Goal: Task Accomplishment & Management: Use online tool/utility

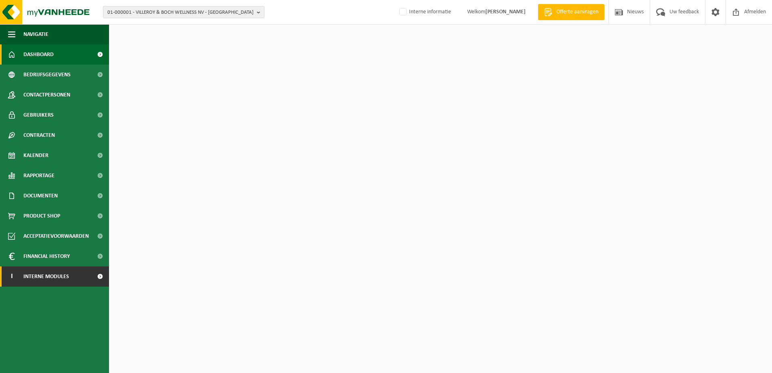
click at [42, 276] on span "Interne modules" at bounding box center [46, 277] width 46 height 20
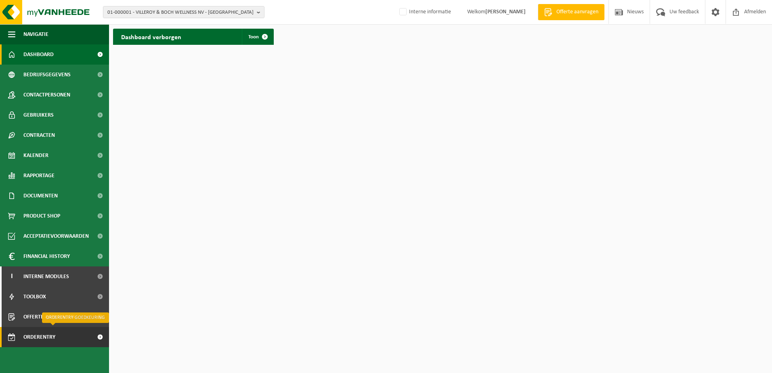
click at [47, 338] on span "Orderentry Goedkeuring" at bounding box center [57, 337] width 68 height 20
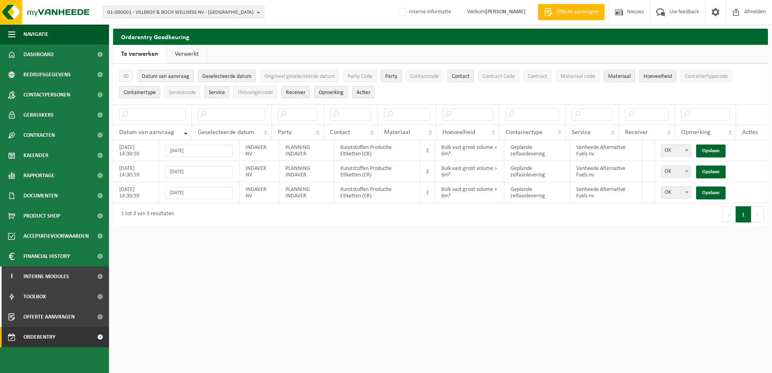
click at [186, 53] on link "Verwerkt" at bounding box center [187, 54] width 40 height 19
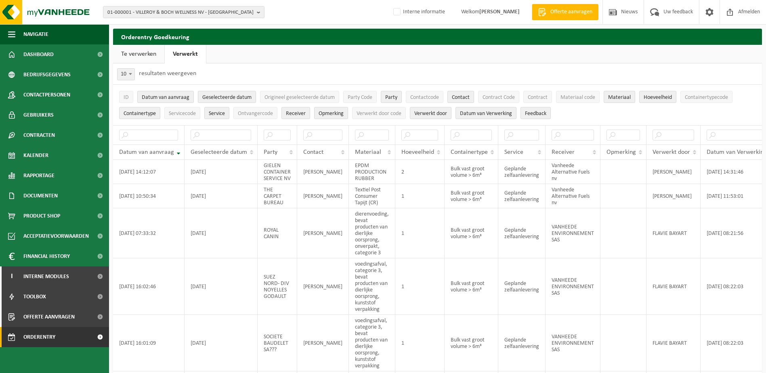
click at [137, 56] on link "Te verwerken" at bounding box center [138, 54] width 51 height 19
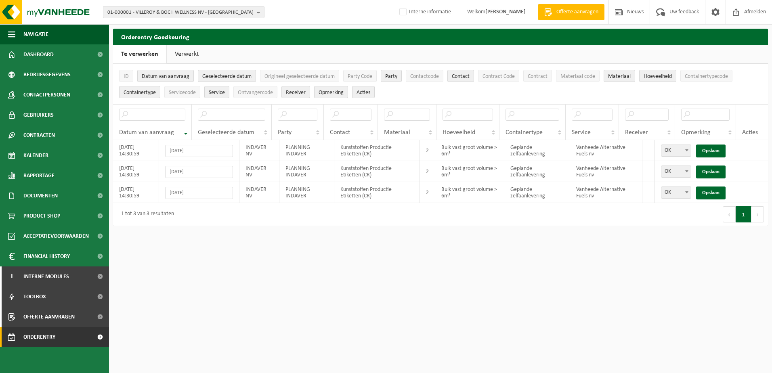
click at [190, 57] on link "Verwerkt" at bounding box center [187, 54] width 40 height 19
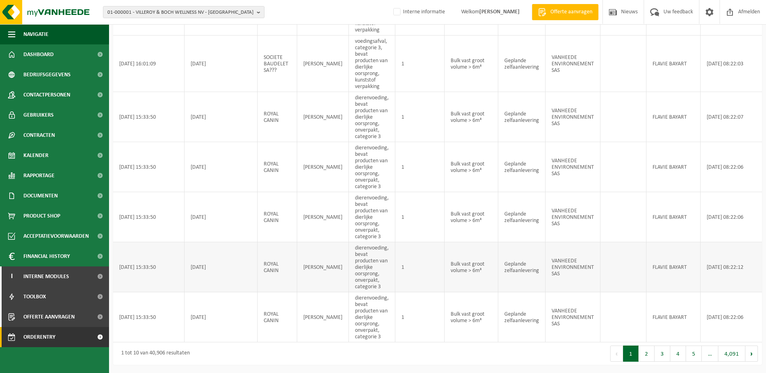
scroll to position [251, 0]
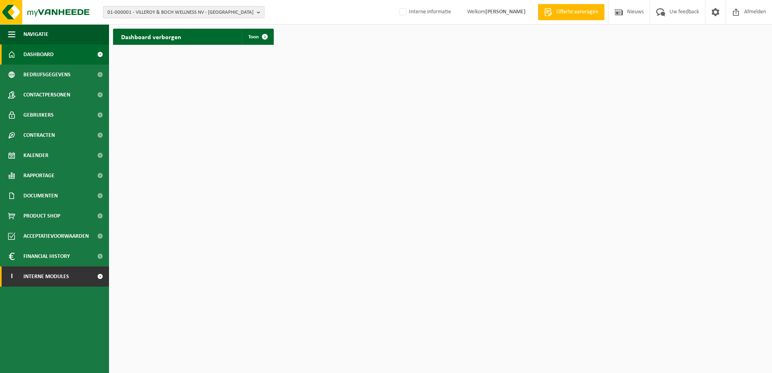
click at [37, 275] on span "Interne modules" at bounding box center [46, 277] width 46 height 20
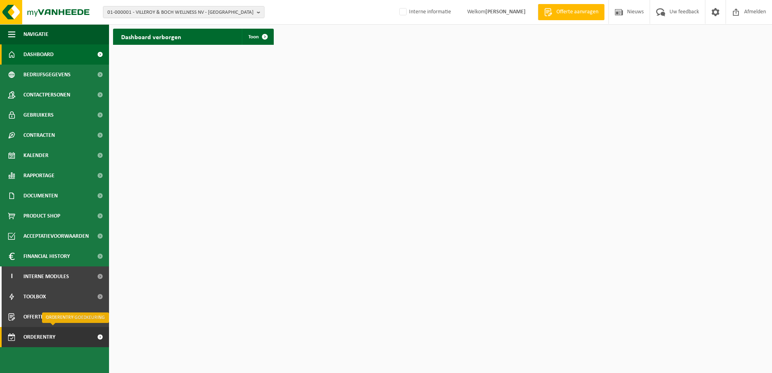
click at [38, 334] on span "Orderentry Goedkeuring" at bounding box center [57, 337] width 68 height 20
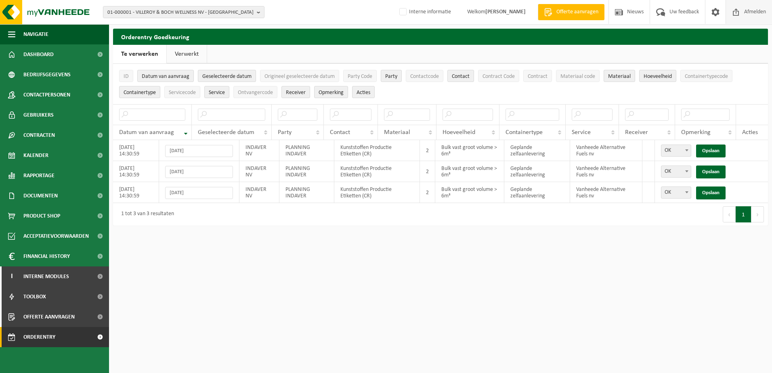
click at [754, 11] on span "Afmelden" at bounding box center [755, 12] width 26 height 24
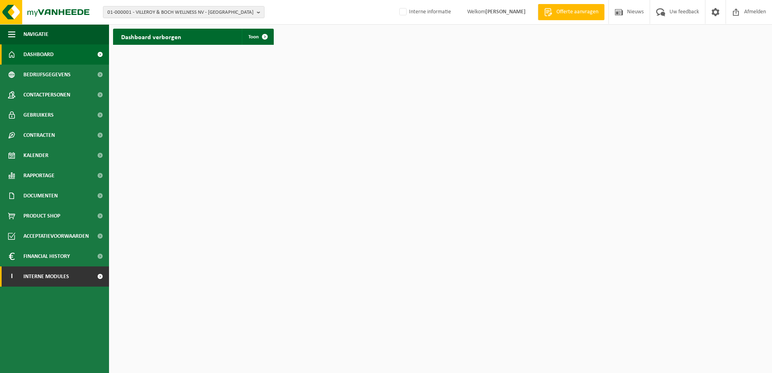
click at [35, 278] on span "Interne modules" at bounding box center [46, 277] width 46 height 20
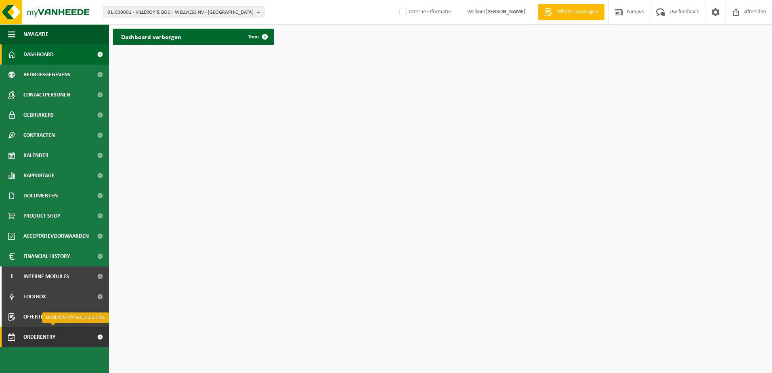
click at [63, 340] on span "Orderentry Goedkeuring" at bounding box center [57, 337] width 68 height 20
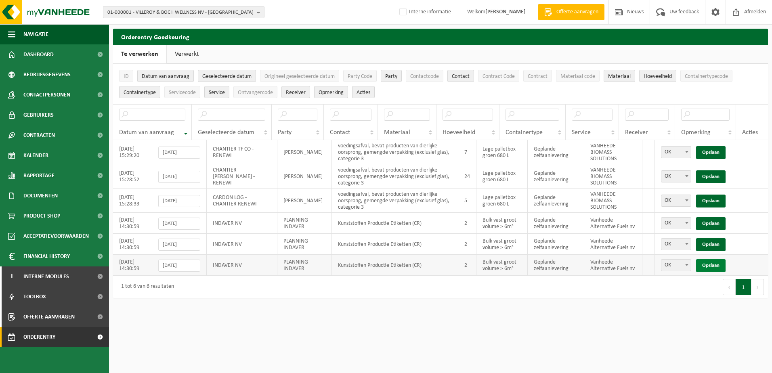
click at [711, 265] on link "Opslaan" at bounding box center [710, 265] width 29 height 13
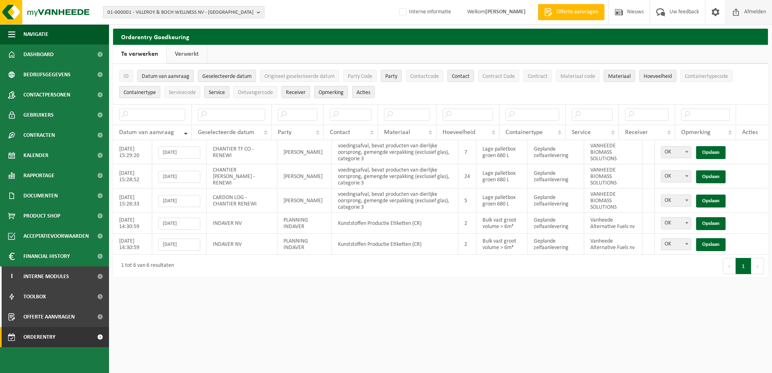
click at [749, 11] on span "Afmelden" at bounding box center [755, 12] width 26 height 24
